Goal: Task Accomplishment & Management: Manage account settings

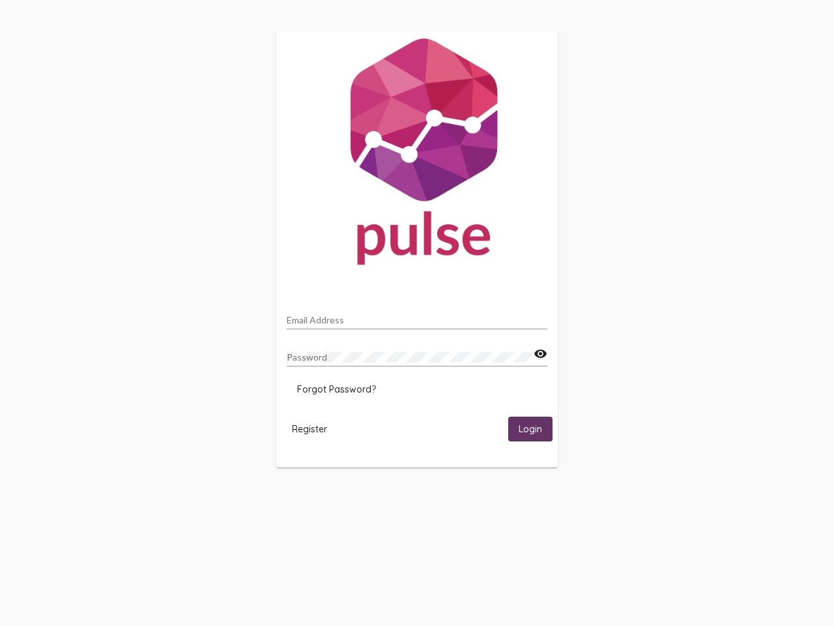
click at [417, 316] on input "Email Address" at bounding box center [417, 320] width 261 height 10
click at [540, 354] on mat-icon "visibility" at bounding box center [541, 354] width 14 height 16
click at [336, 389] on span "Forgot Password?" at bounding box center [336, 389] width 79 height 12
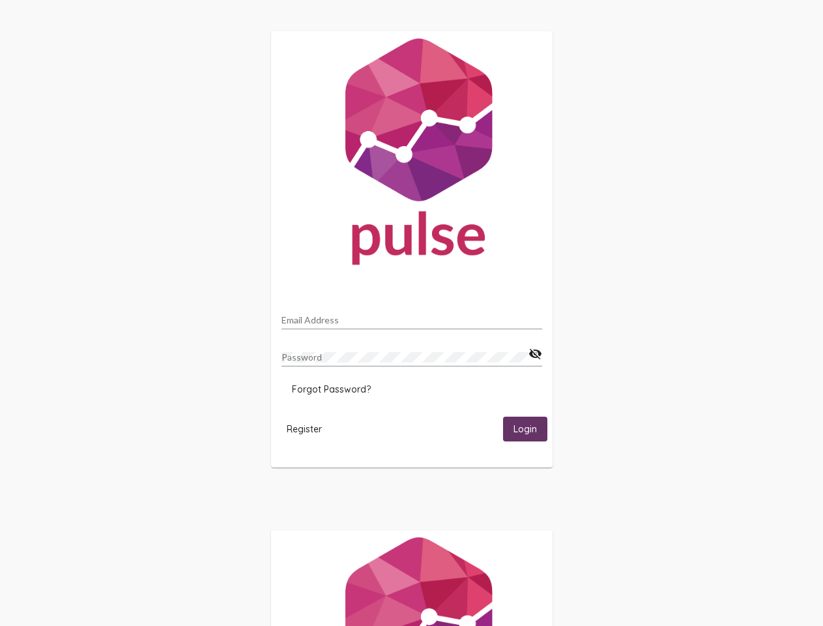
click at [310, 428] on span "Register" at bounding box center [304, 429] width 35 height 12
click at [530, 428] on span "Login" at bounding box center [524, 430] width 23 height 12
